Goal: Information Seeking & Learning: Find specific page/section

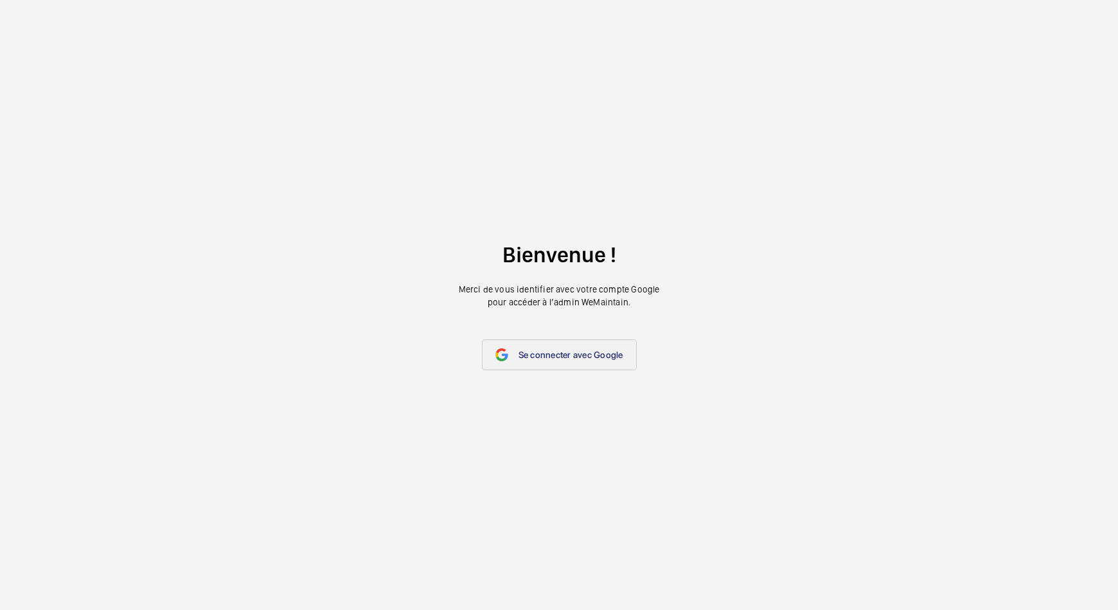
click at [524, 343] on link "Se connecter avec Google" at bounding box center [559, 354] width 155 height 31
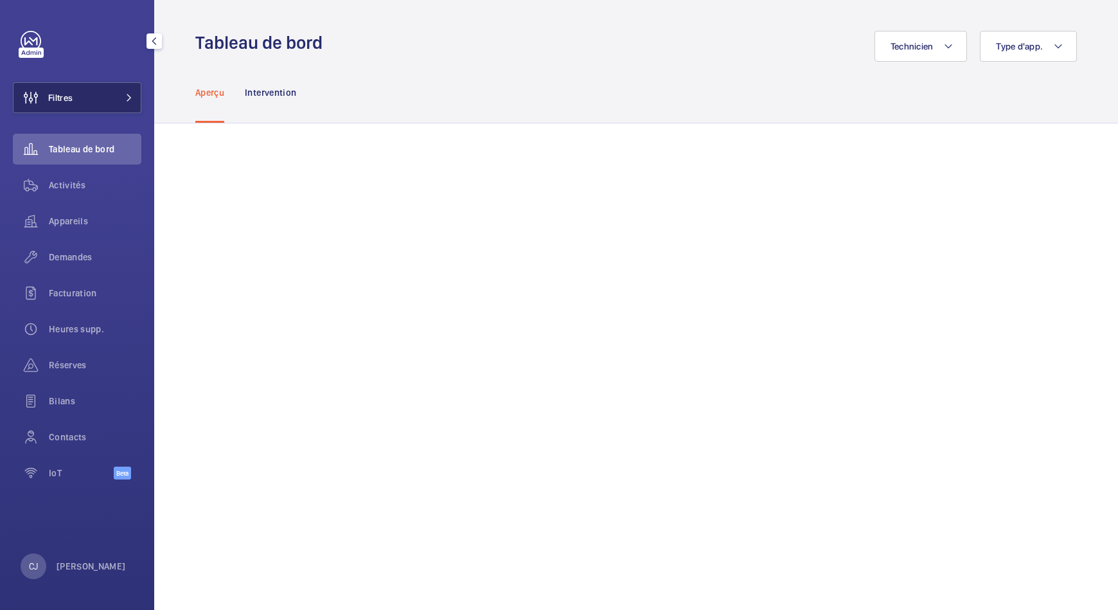
click at [79, 100] on button "Filtres" at bounding box center [77, 97] width 129 height 31
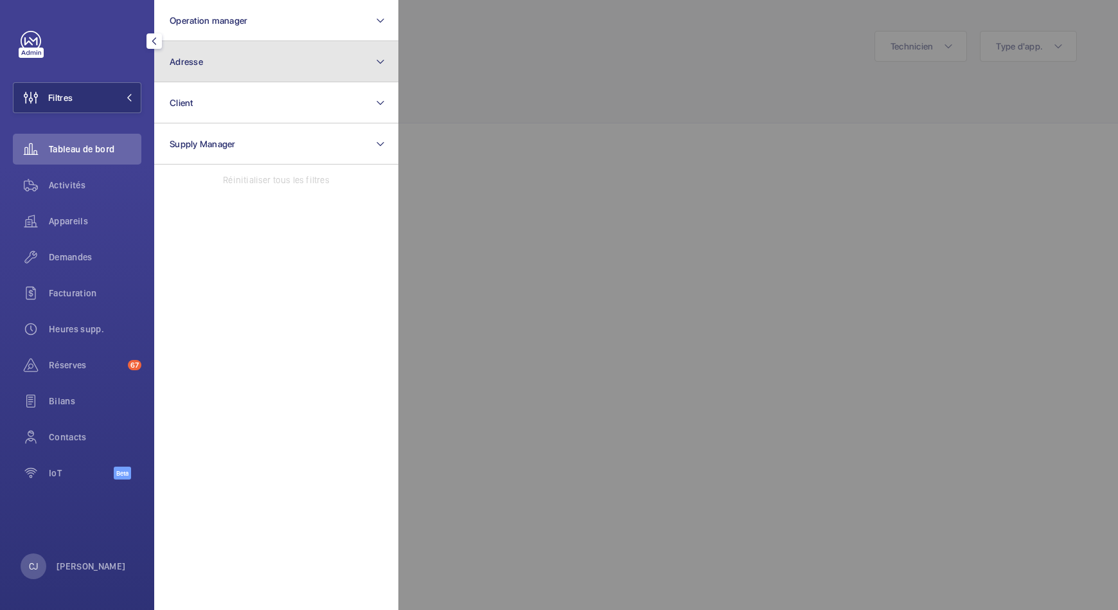
click at [237, 65] on button "Adresse" at bounding box center [276, 61] width 244 height 41
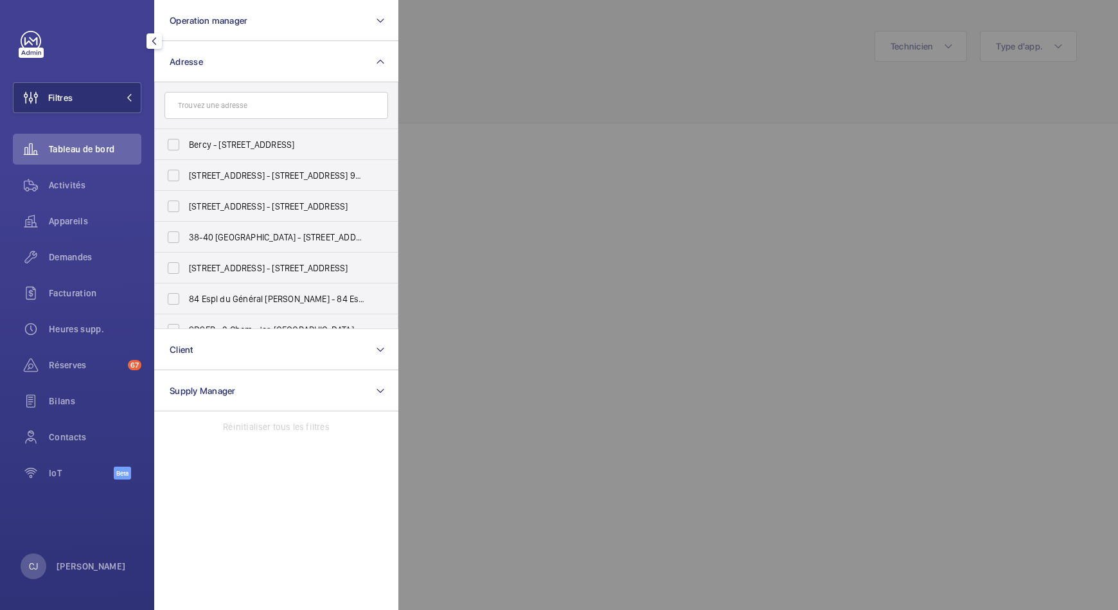
click at [219, 105] on input "text" at bounding box center [277, 105] width 224 height 27
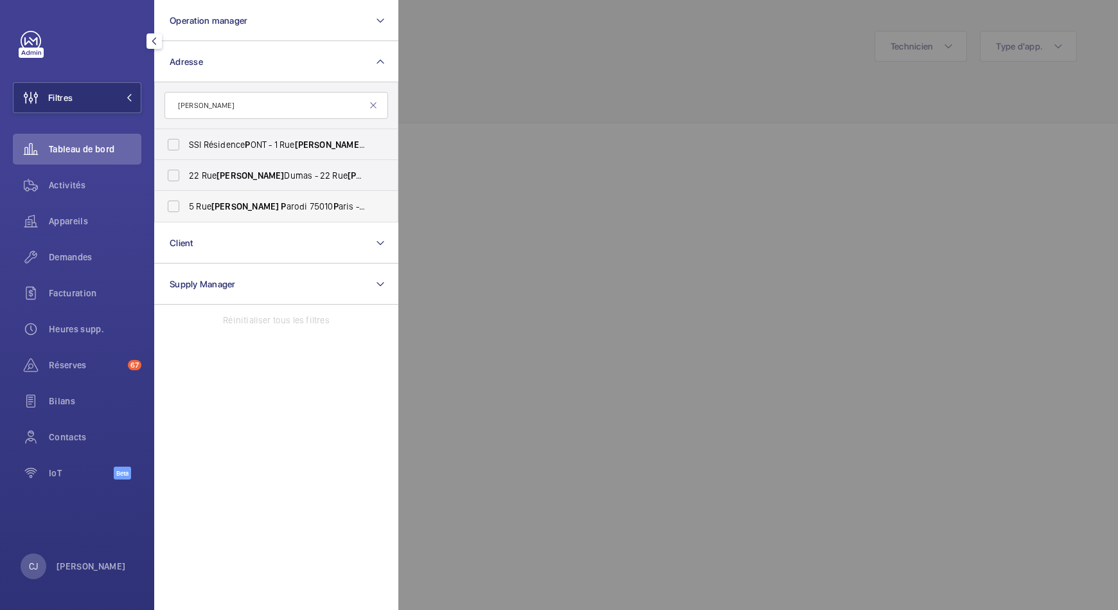
type input "[PERSON_NAME]"
click at [235, 202] on span "[PERSON_NAME]" at bounding box center [244, 206] width 67 height 10
click at [186, 202] on input "[STREET_ADDRESS][PERSON_NAME] P aris - [STREET_ADDRESS][PERSON_NAME]" at bounding box center [174, 206] width 26 height 26
checkbox input "true"
click at [66, 188] on span "Activités" at bounding box center [95, 185] width 93 height 13
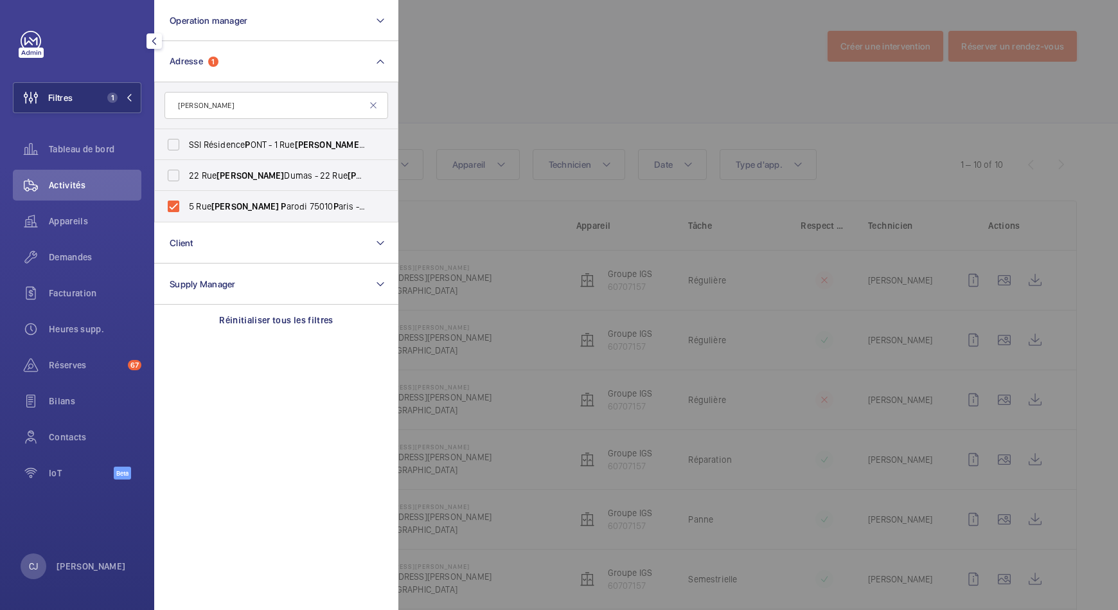
click at [632, 125] on div at bounding box center [958, 305] width 1118 height 610
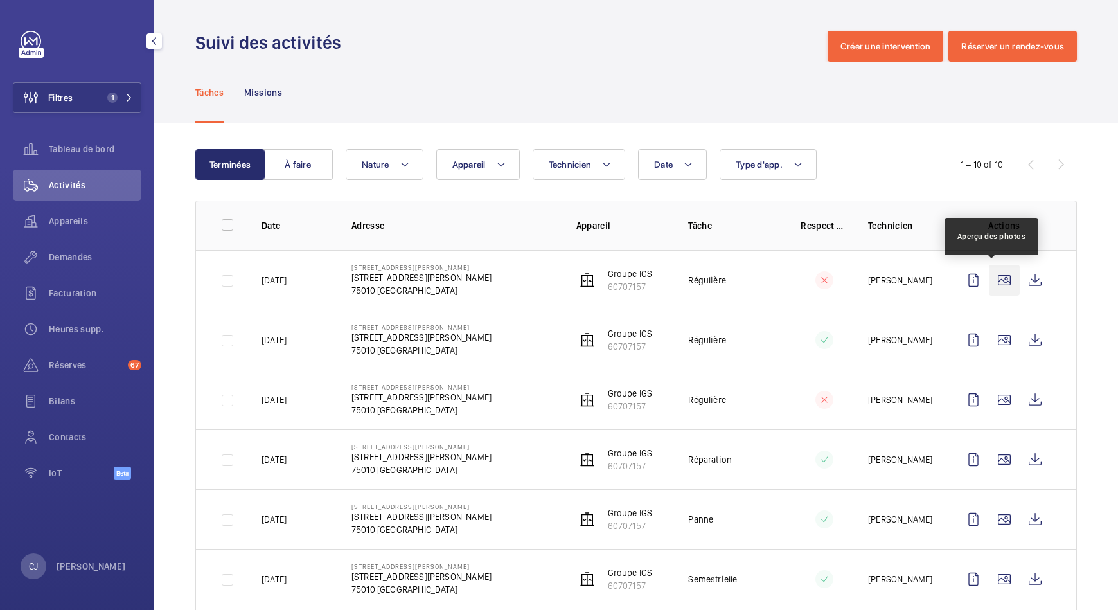
click at [992, 276] on wm-front-icon-button at bounding box center [1004, 280] width 31 height 31
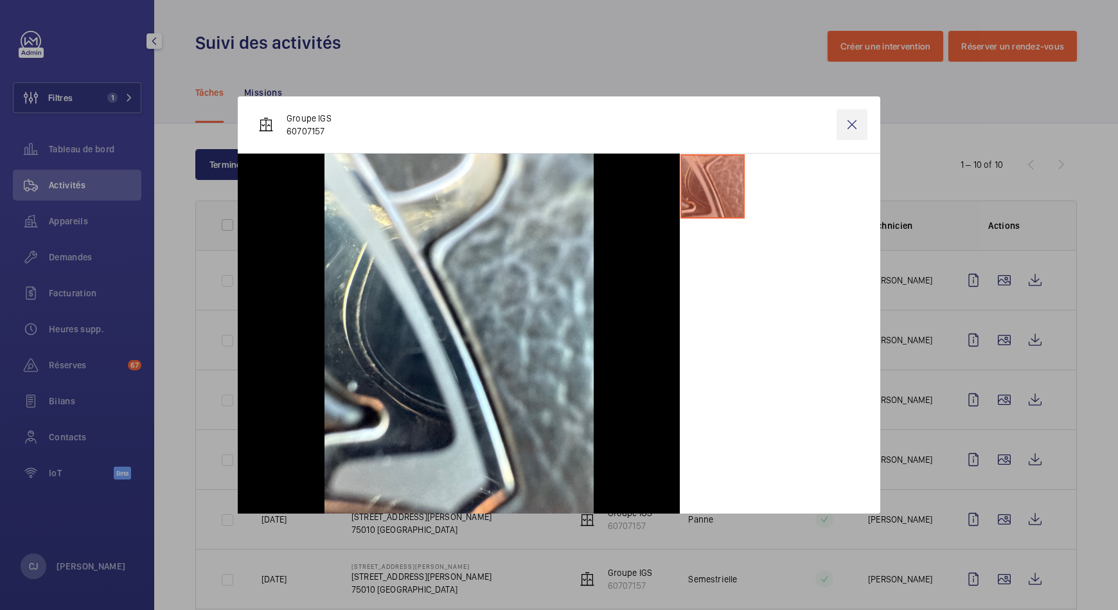
click at [851, 121] on wm-front-icon-button at bounding box center [852, 124] width 31 height 31
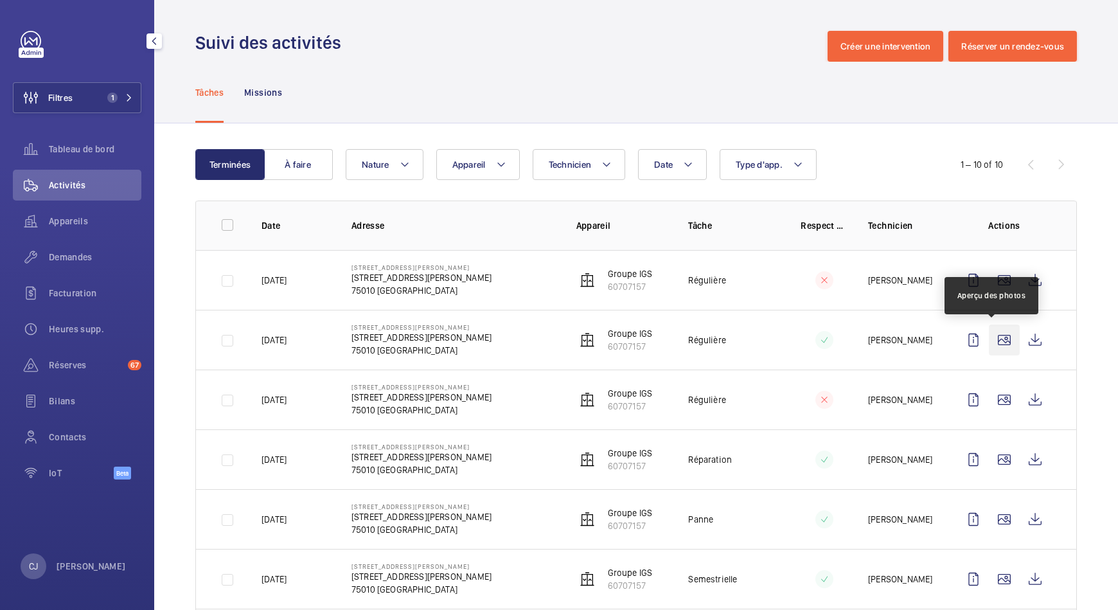
click at [990, 332] on wm-front-icon-button at bounding box center [1004, 340] width 31 height 31
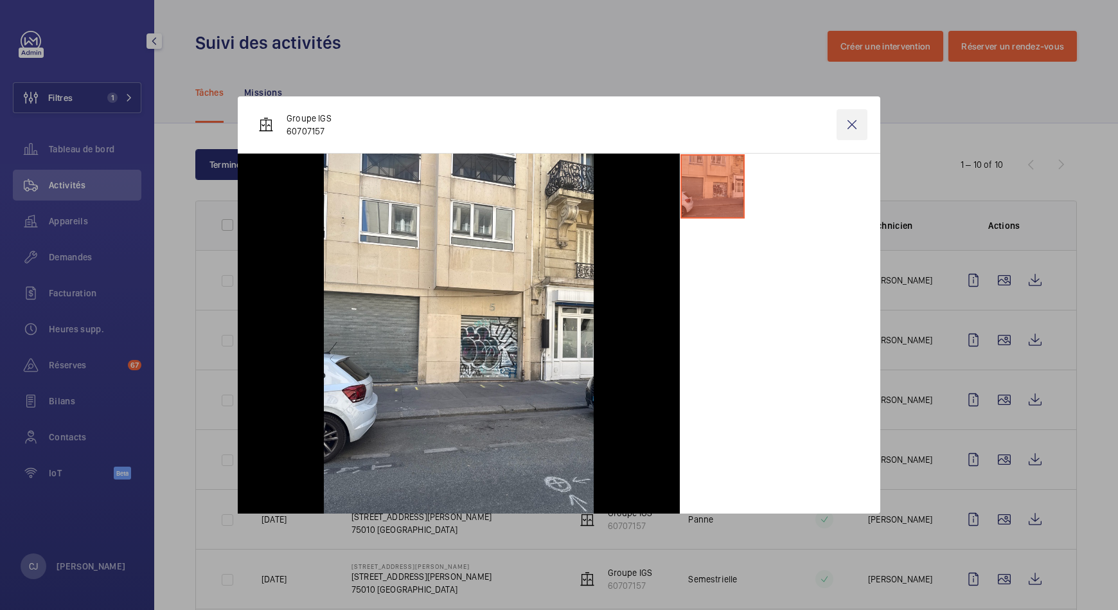
click at [857, 123] on wm-front-icon-button at bounding box center [852, 124] width 31 height 31
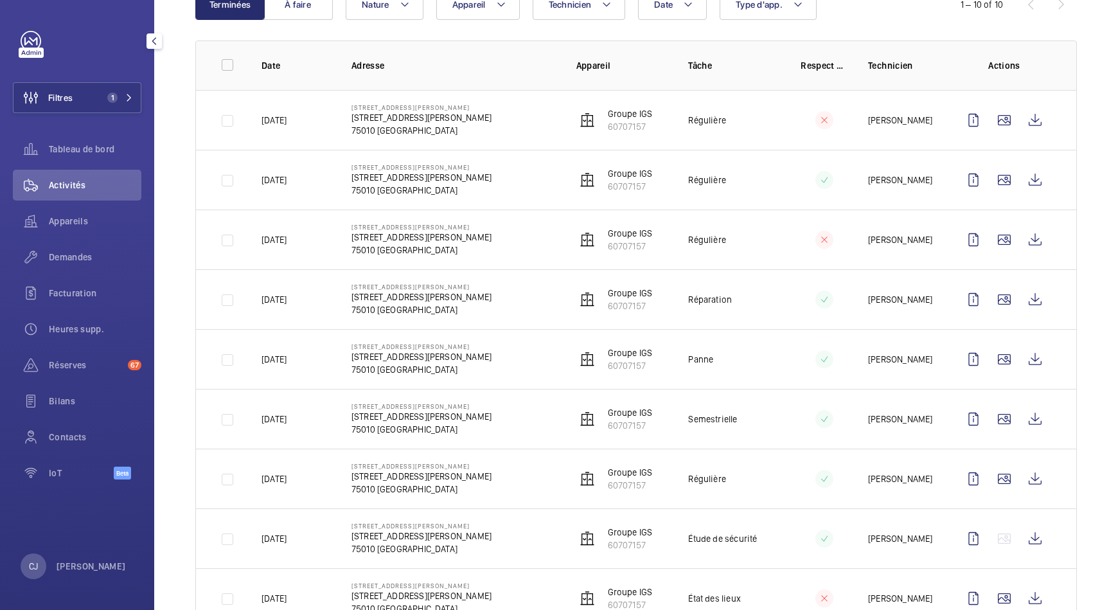
scroll to position [161, 0]
click at [994, 233] on wm-front-icon-button at bounding box center [1004, 239] width 31 height 31
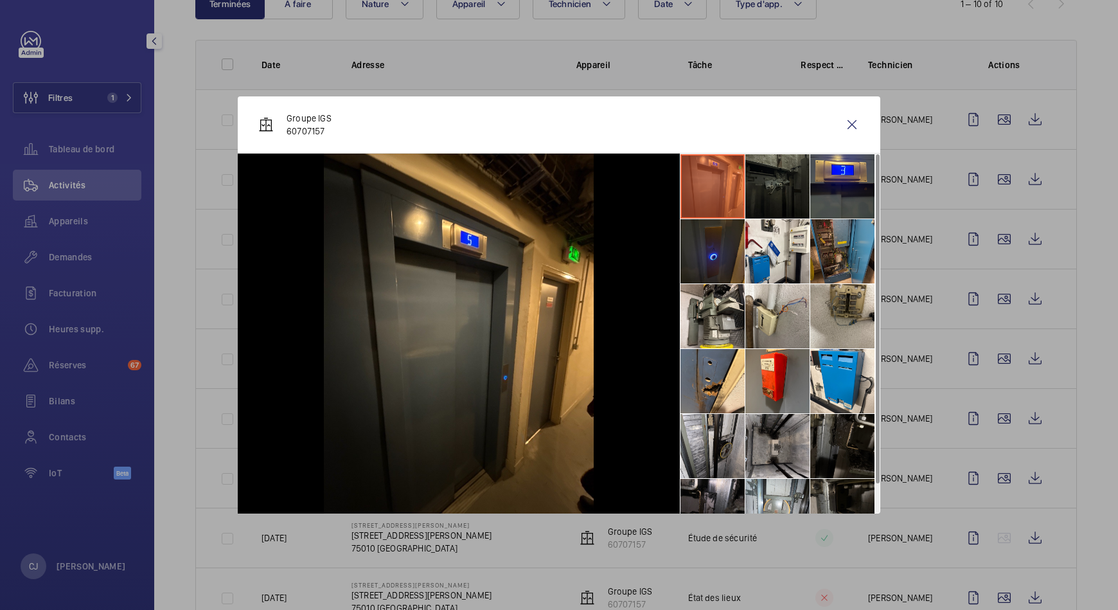
click at [847, 245] on li at bounding box center [843, 251] width 64 height 64
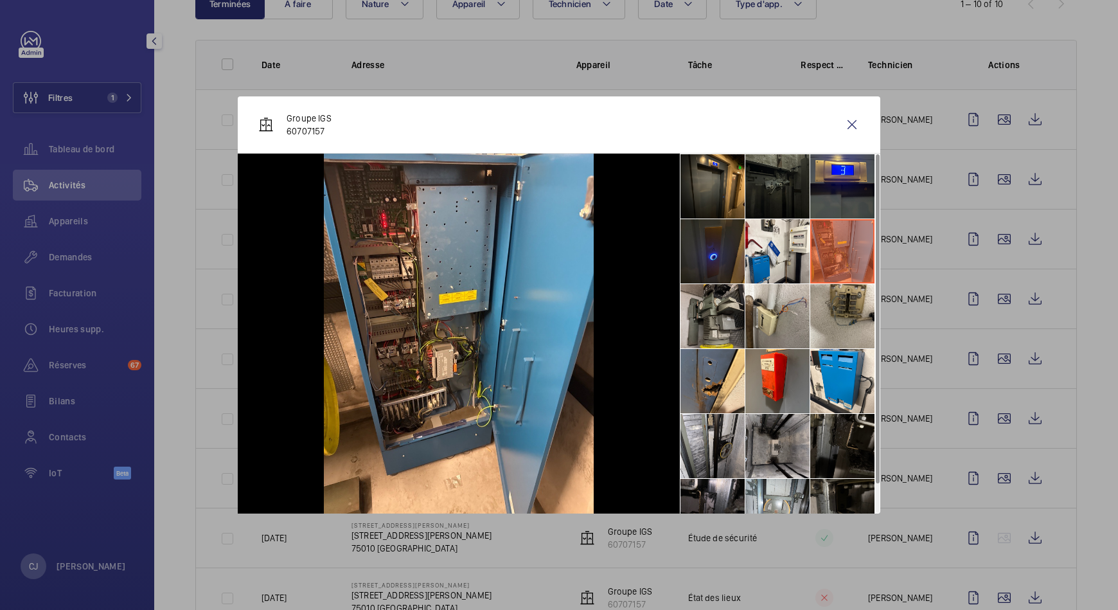
click at [722, 310] on li at bounding box center [713, 316] width 64 height 64
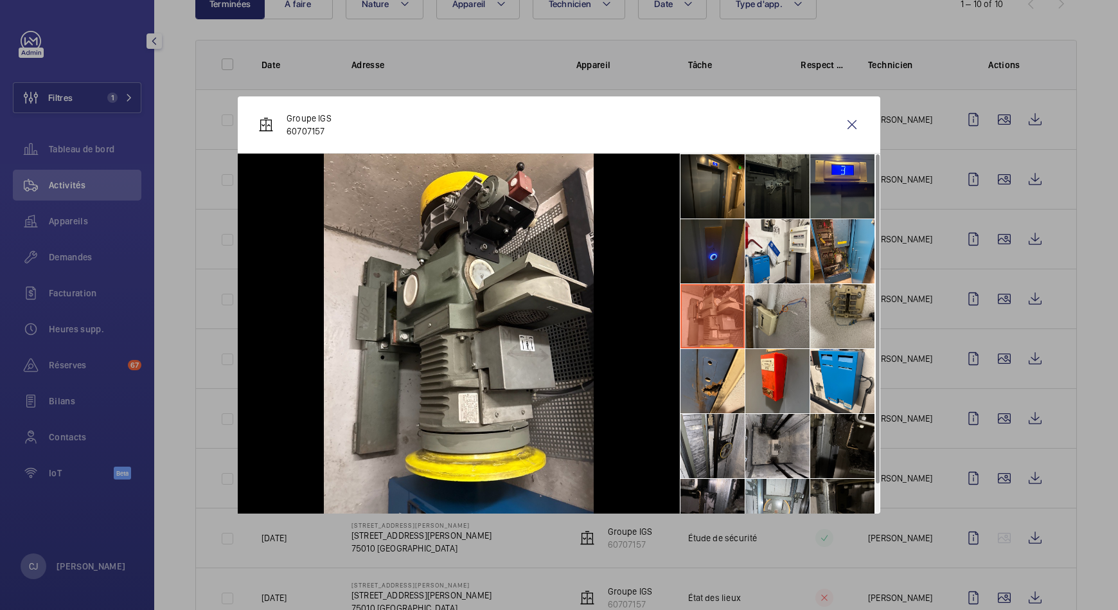
click at [774, 321] on li at bounding box center [778, 316] width 64 height 64
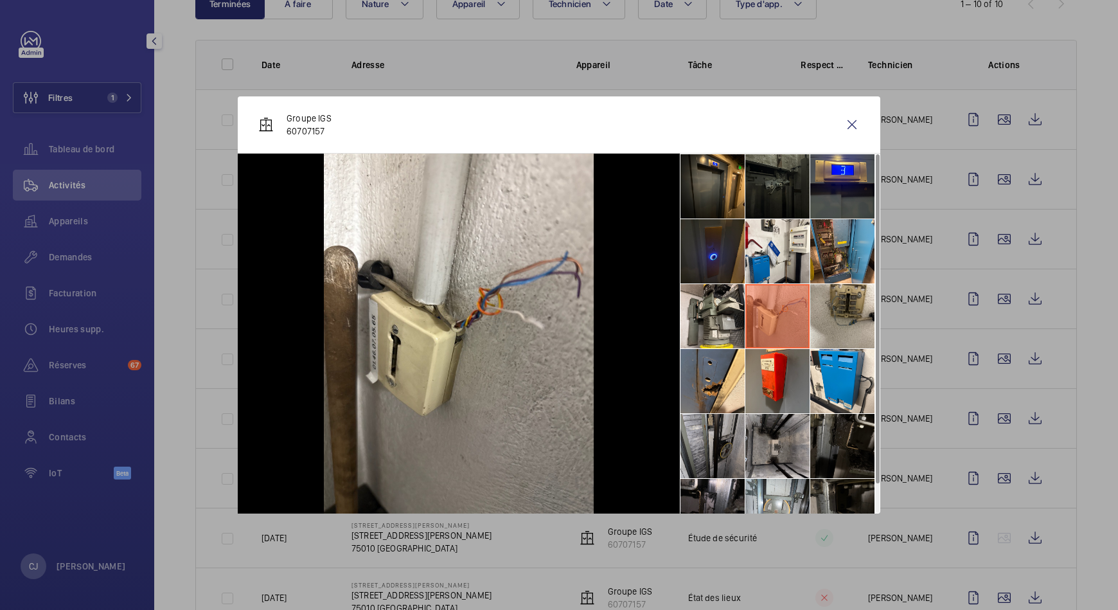
click at [719, 434] on li at bounding box center [713, 446] width 64 height 64
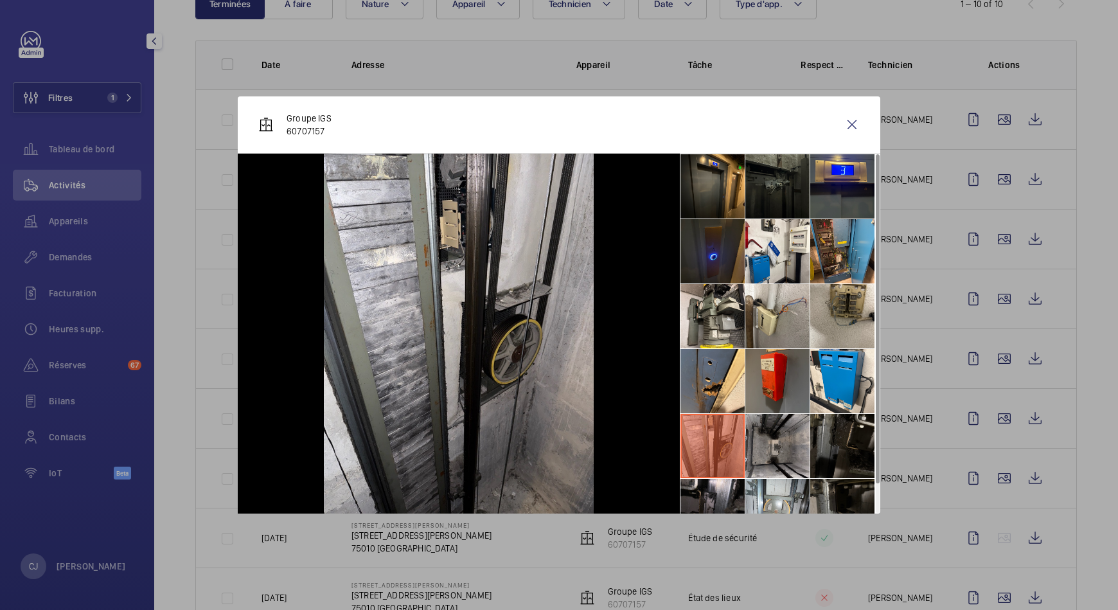
scroll to position [30, 0]
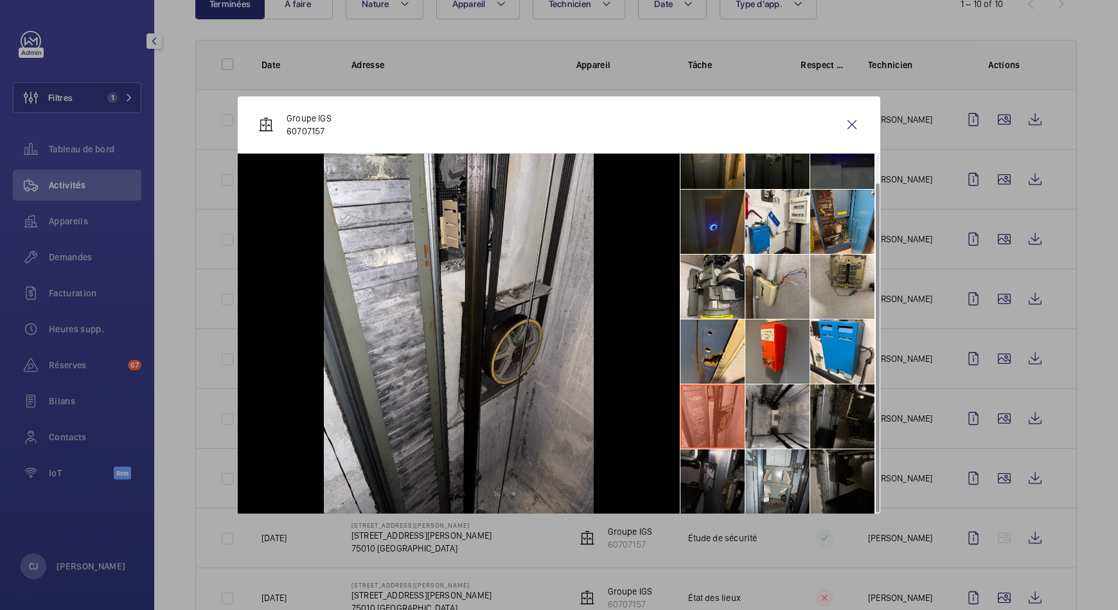
click at [715, 427] on li at bounding box center [713, 416] width 64 height 64
click at [836, 421] on li at bounding box center [843, 416] width 64 height 64
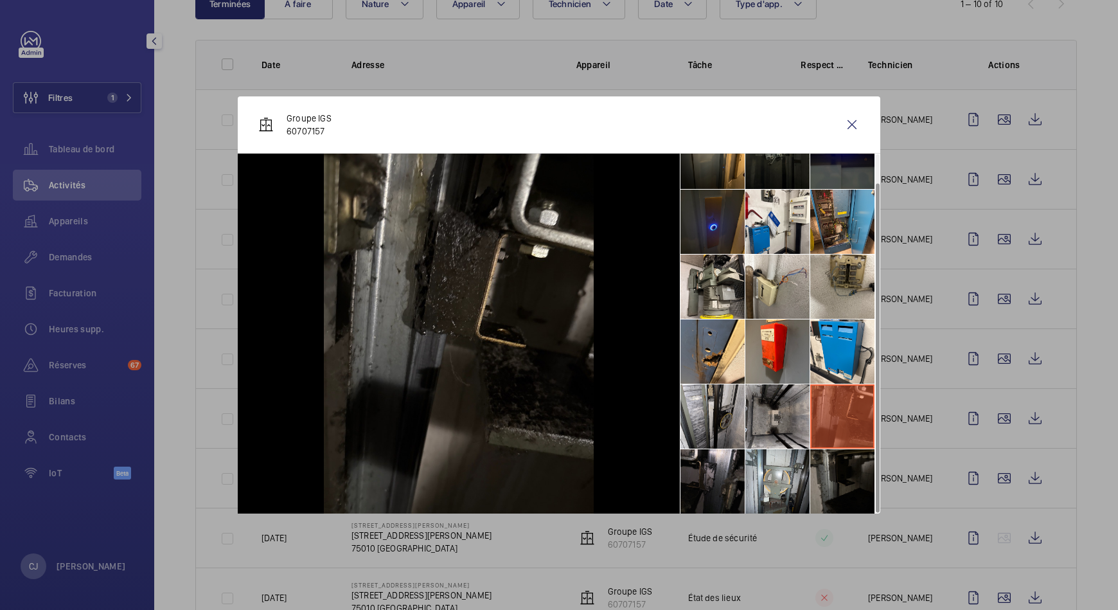
click at [830, 474] on li at bounding box center [843, 481] width 64 height 64
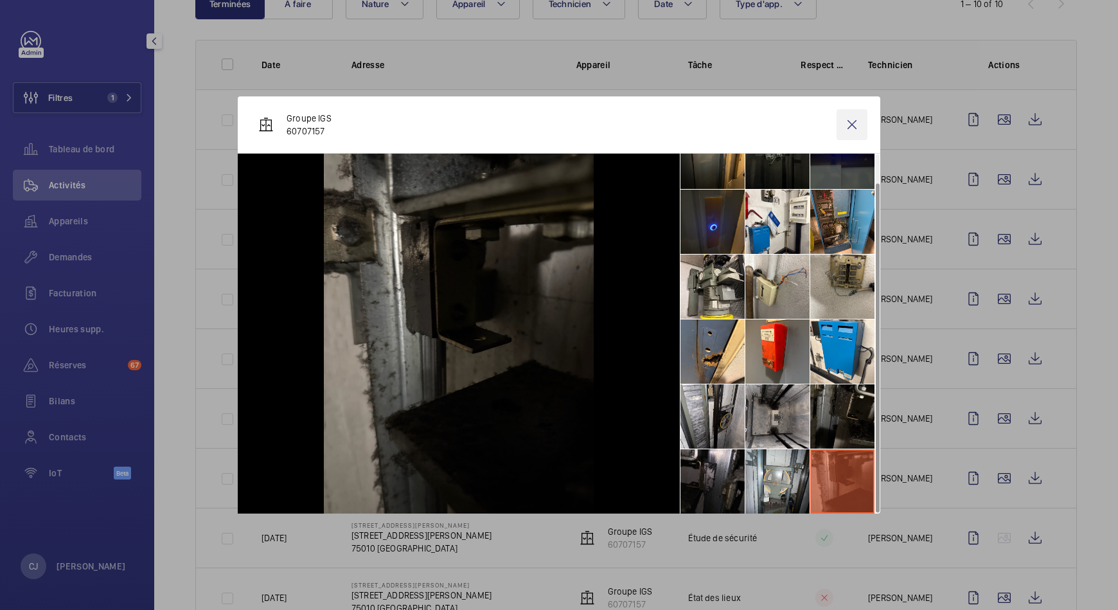
click at [850, 122] on wm-front-icon-button at bounding box center [852, 124] width 31 height 31
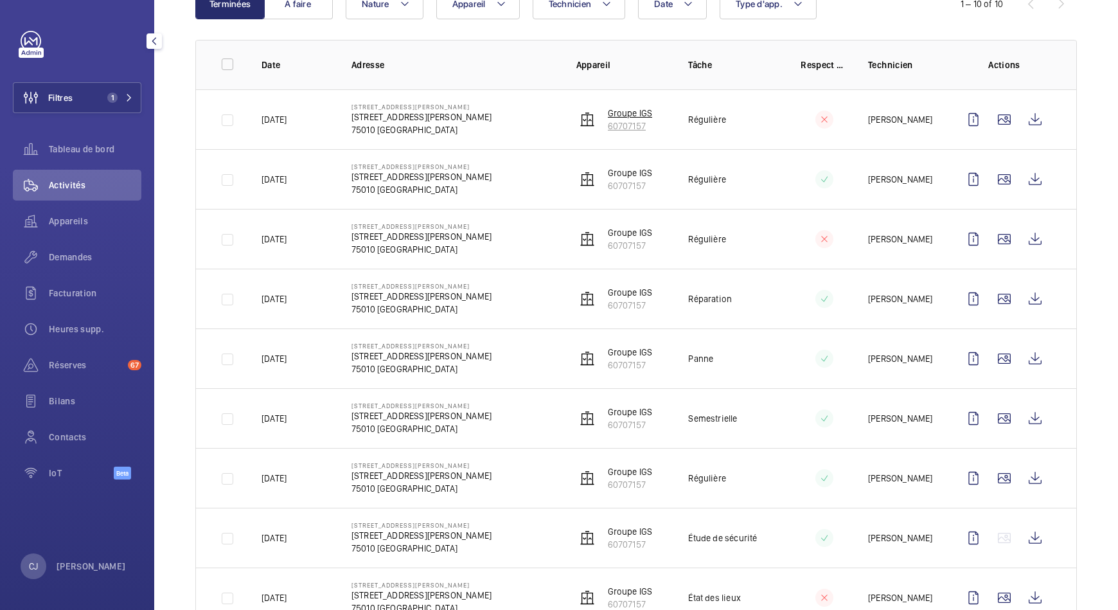
click at [624, 129] on p "60707157" at bounding box center [630, 126] width 45 height 13
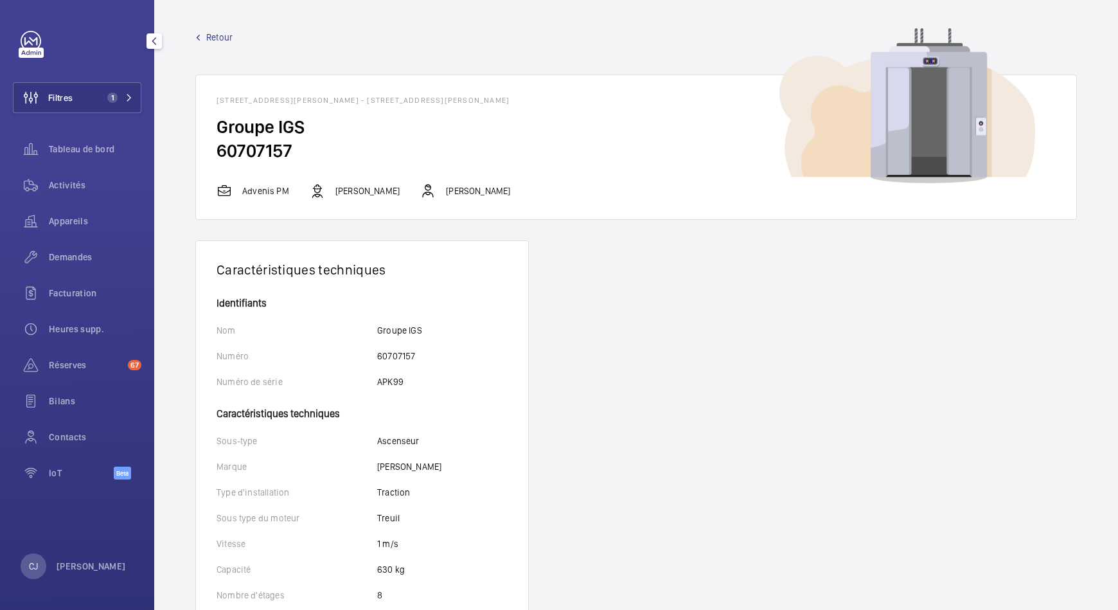
drag, startPoint x: 516, startPoint y: 190, endPoint x: 454, endPoint y: 194, distance: 62.5
click at [454, 194] on div "Advenis PM [PERSON_NAME] [PERSON_NAME]" at bounding box center [636, 190] width 839 height 15
